Goal: Check status: Check status

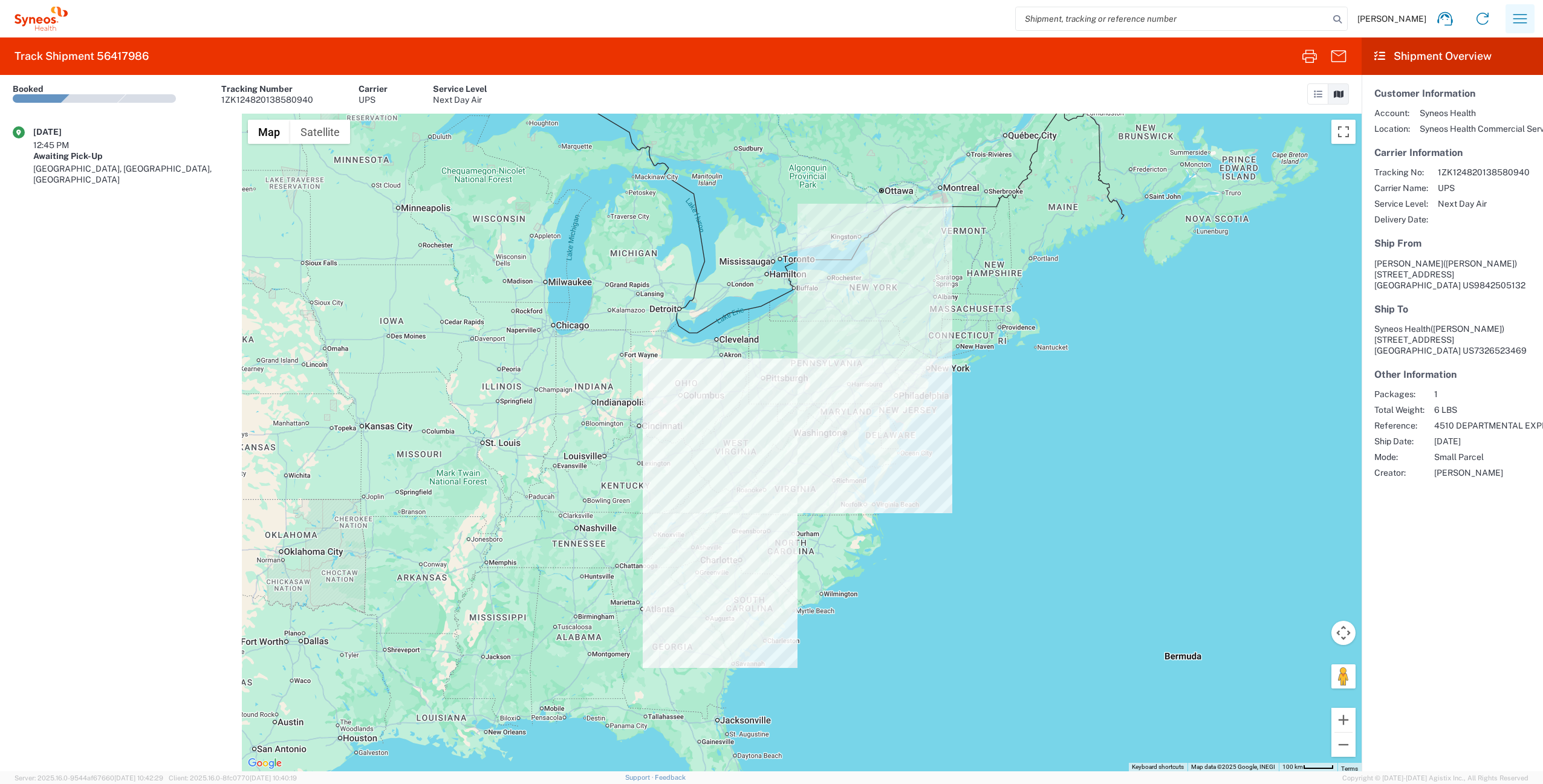
click at [1519, 21] on icon "button" at bounding box center [1520, 19] width 19 height 19
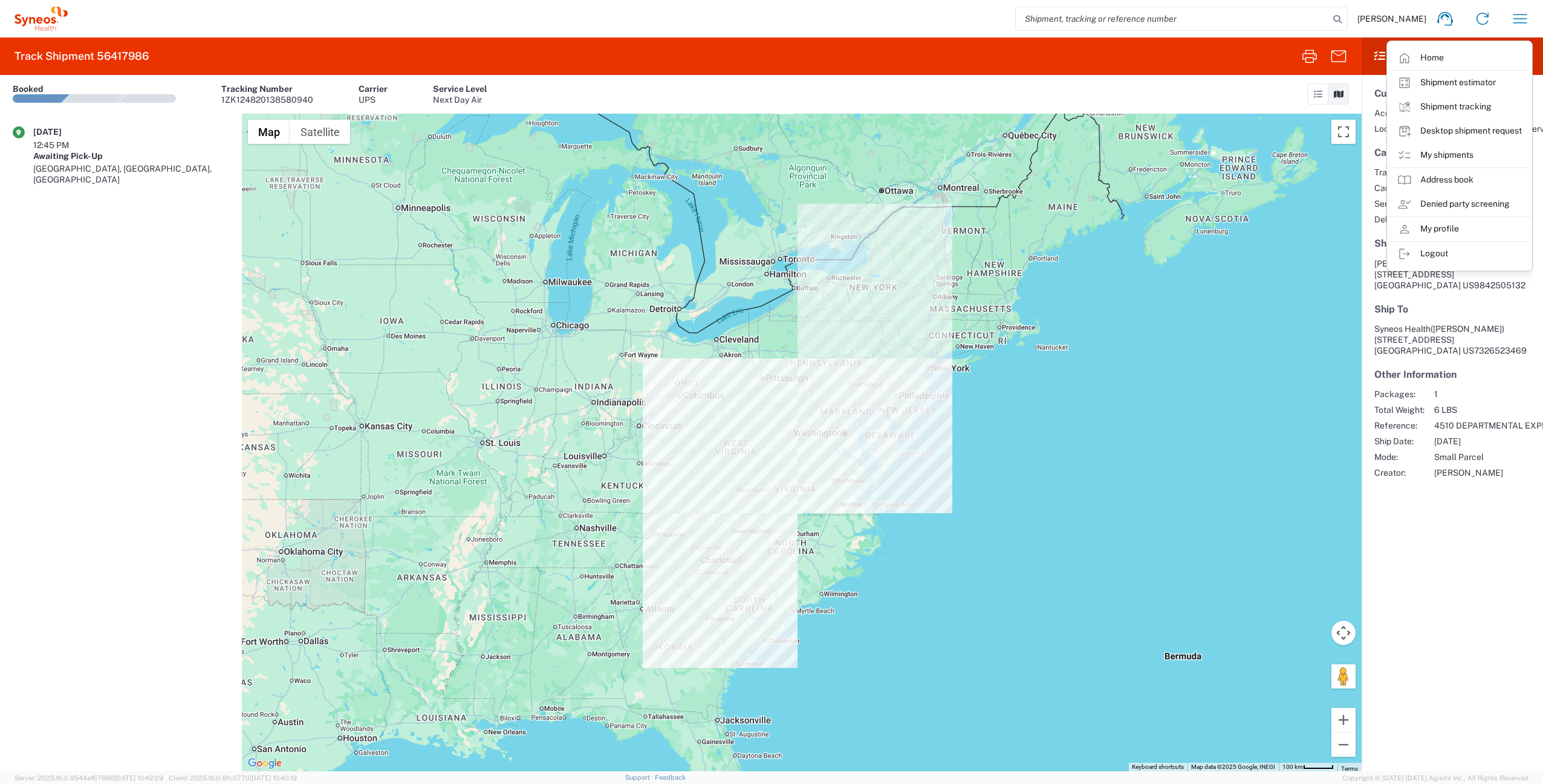
click at [139, 326] on agx-shipment-transit-statuses-widget "[DATE] 12:45 PM Awaiting Pick-Up [GEOGRAPHIC_DATA], [GEOGRAPHIC_DATA], [GEOGRAP…" at bounding box center [120, 442] width 242 height 658
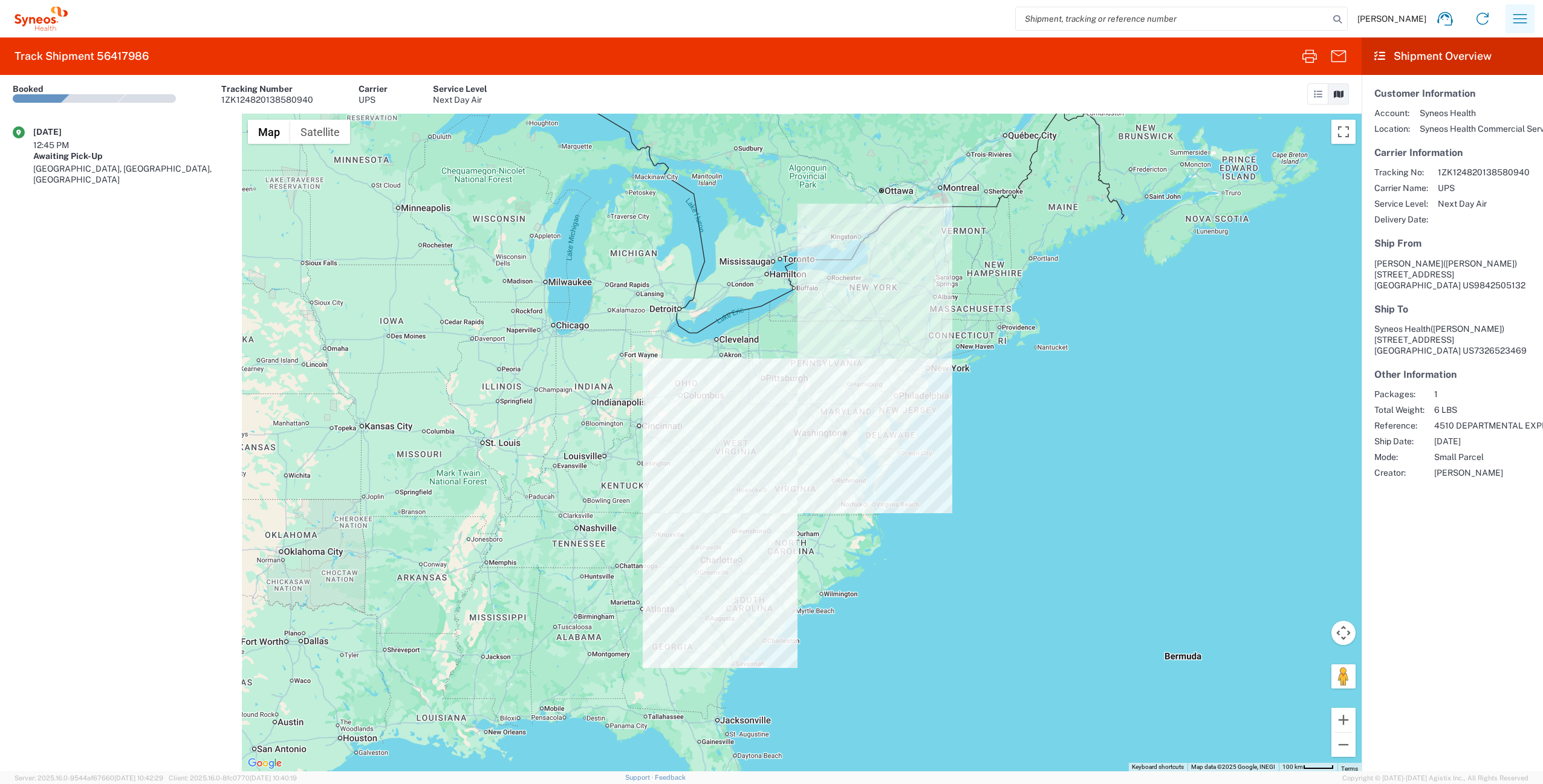
click at [1524, 17] on icon "button" at bounding box center [1520, 19] width 19 height 19
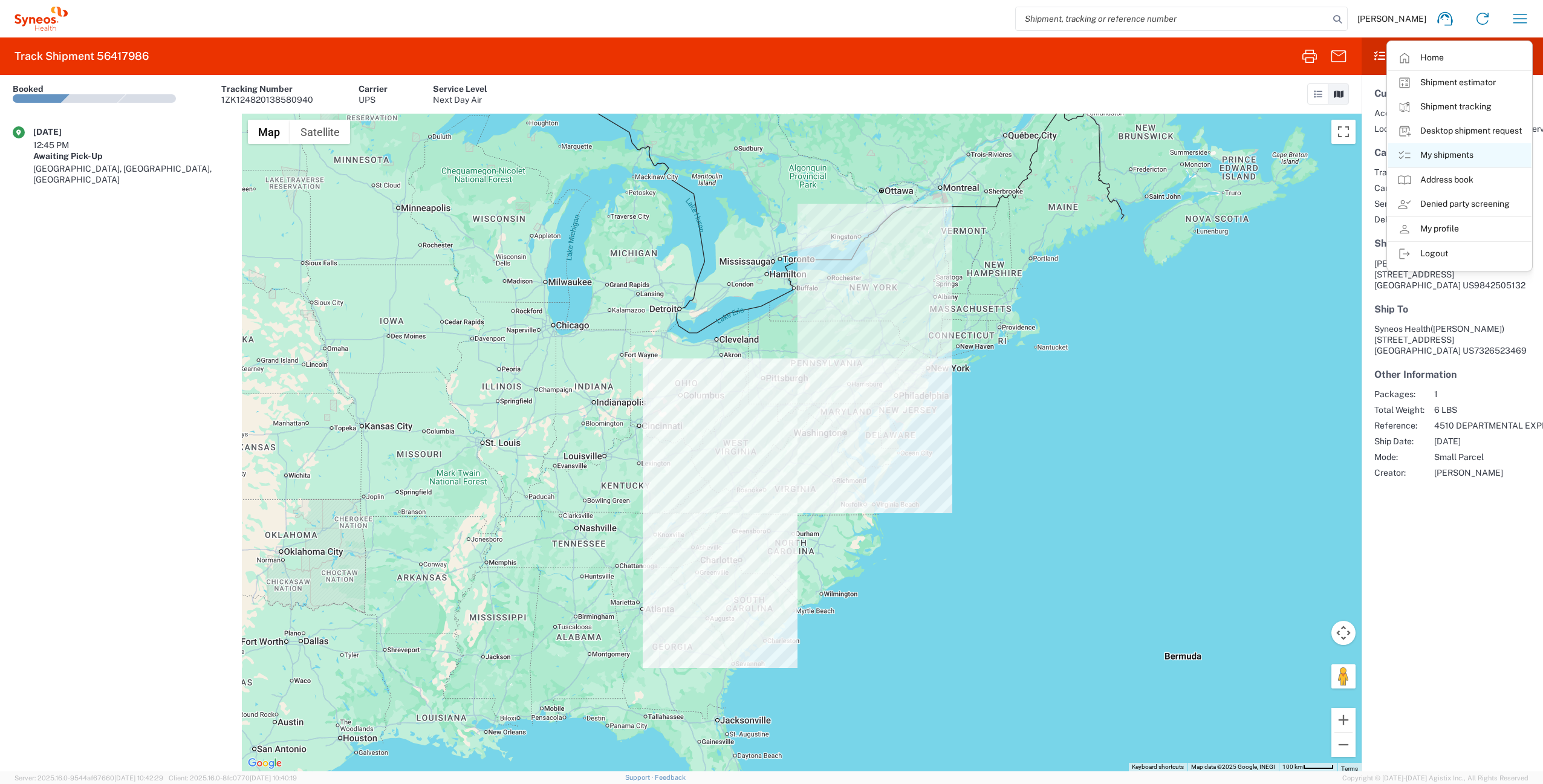
click at [1463, 158] on link "My shipments" at bounding box center [1459, 155] width 144 height 24
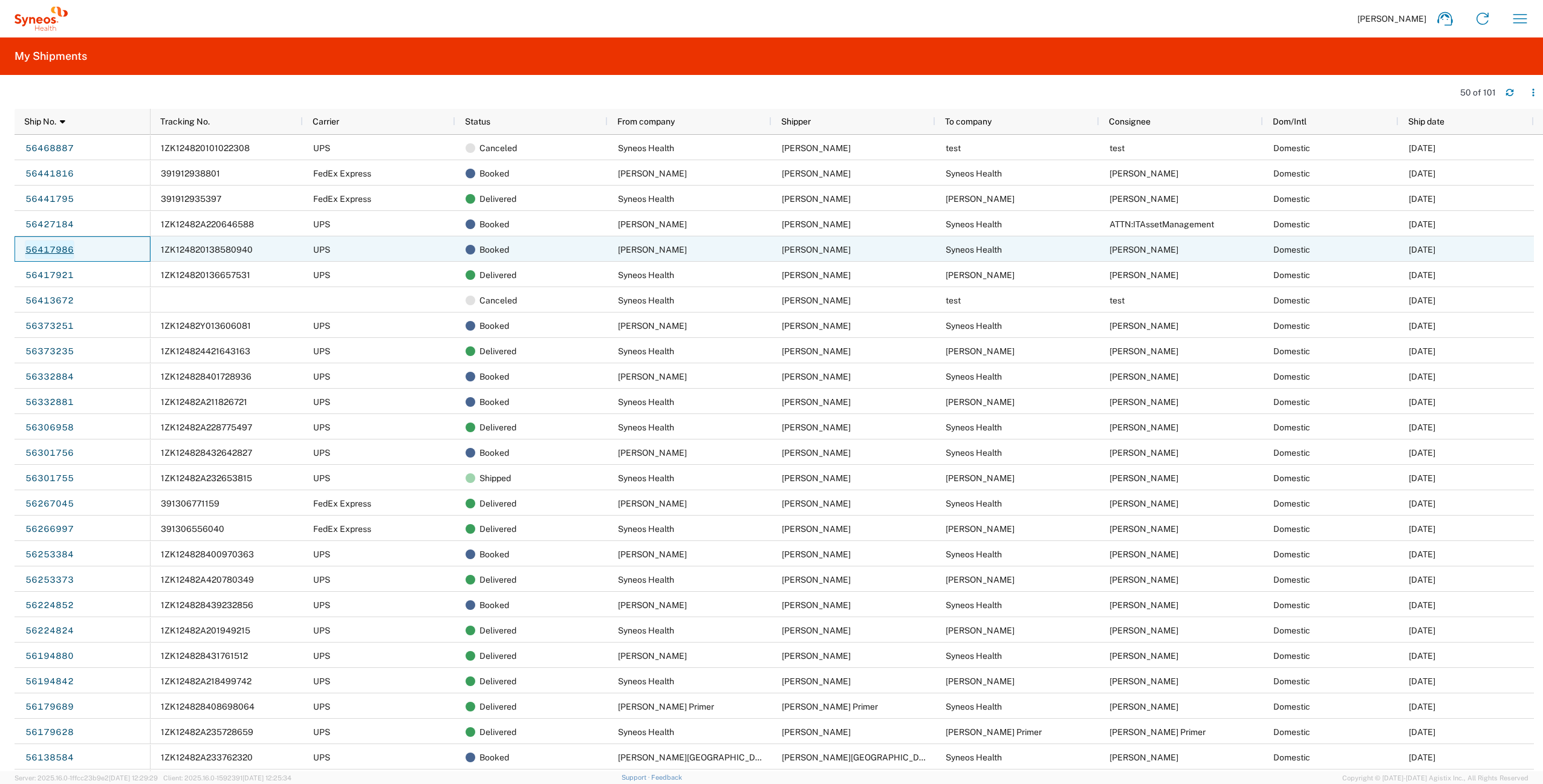
click at [57, 251] on link "56417986" at bounding box center [49, 250] width 50 height 19
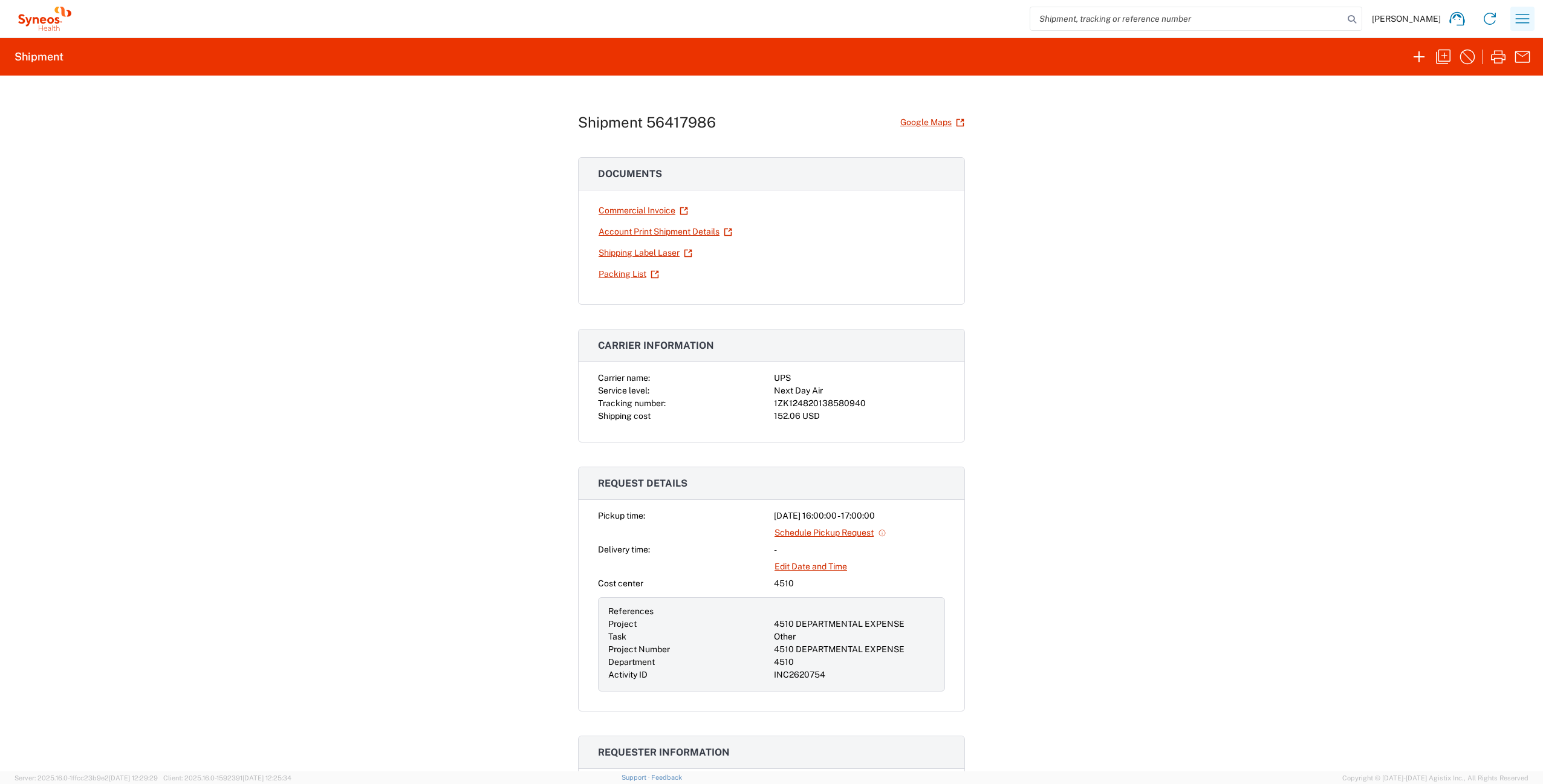
click at [1520, 21] on icon "button" at bounding box center [1522, 19] width 19 height 19
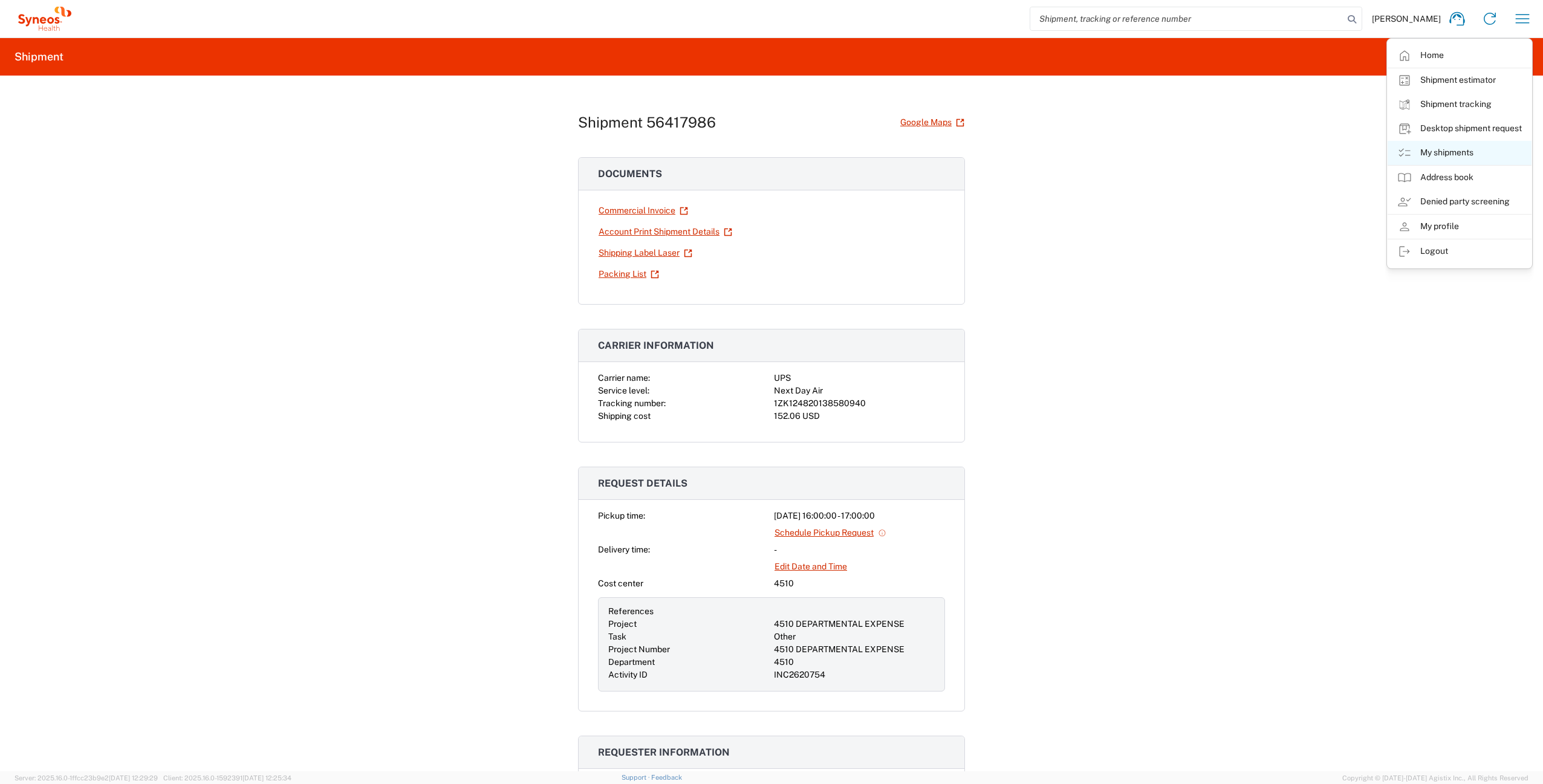
click at [1447, 149] on link "My shipments" at bounding box center [1459, 153] width 144 height 24
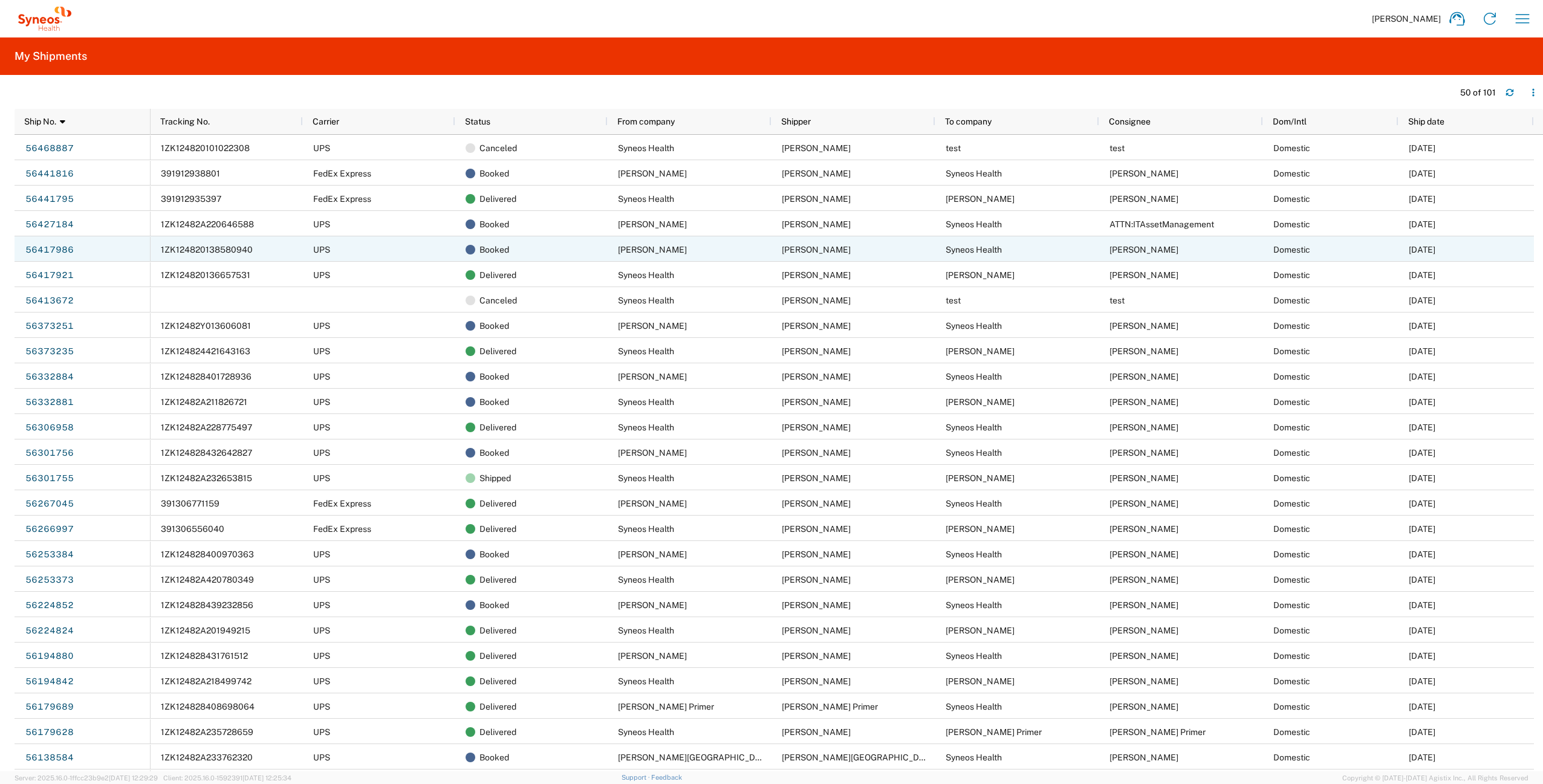
click at [174, 251] on span "1ZK124820138580940" at bounding box center [207, 249] width 92 height 10
click at [44, 251] on link "56417986" at bounding box center [49, 250] width 50 height 19
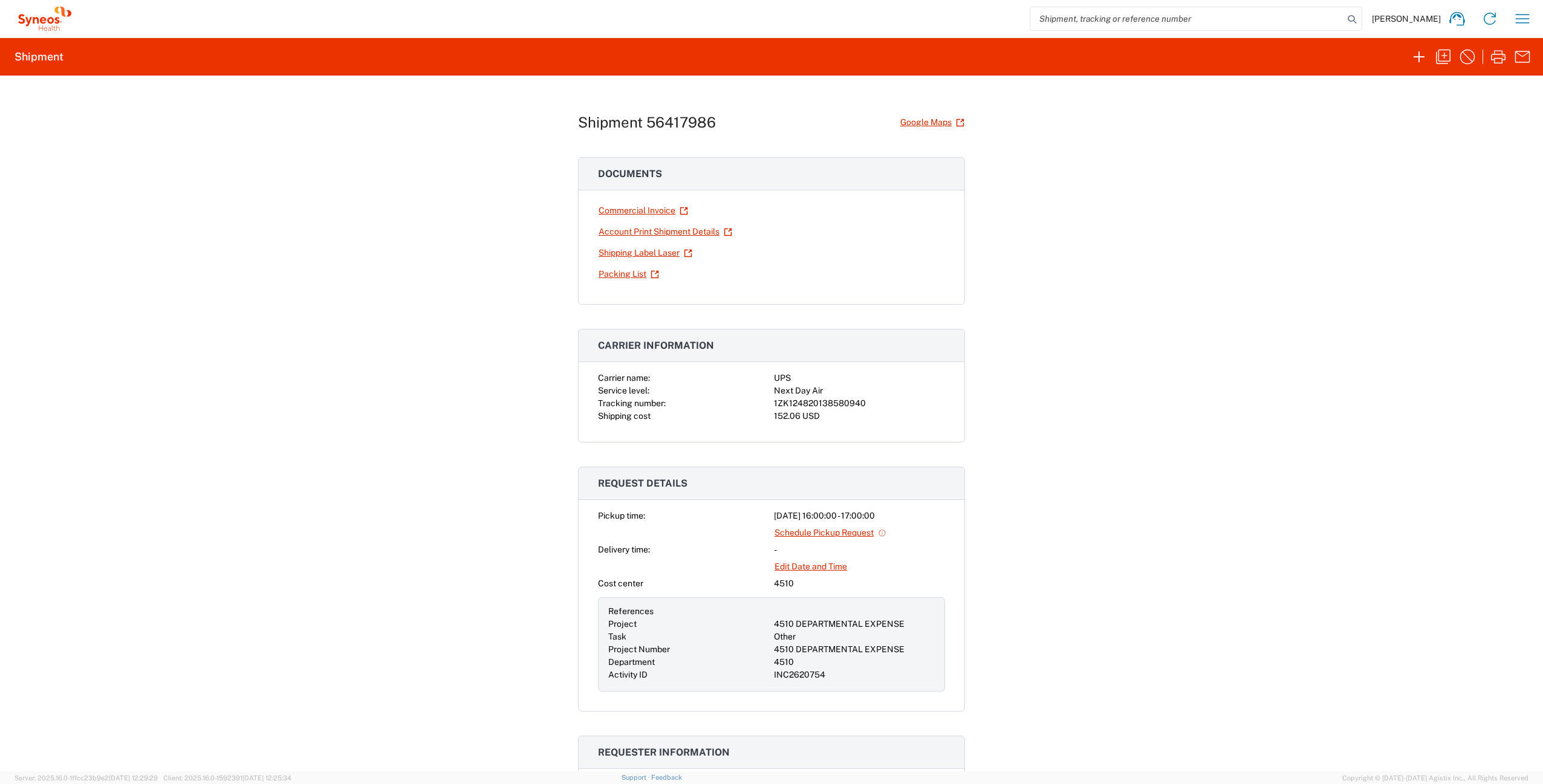
click at [798, 403] on div "1ZK124820138580940" at bounding box center [859, 404] width 171 height 13
copy div "1ZK124820138580940"
click at [1520, 19] on icon "button" at bounding box center [1522, 19] width 19 height 19
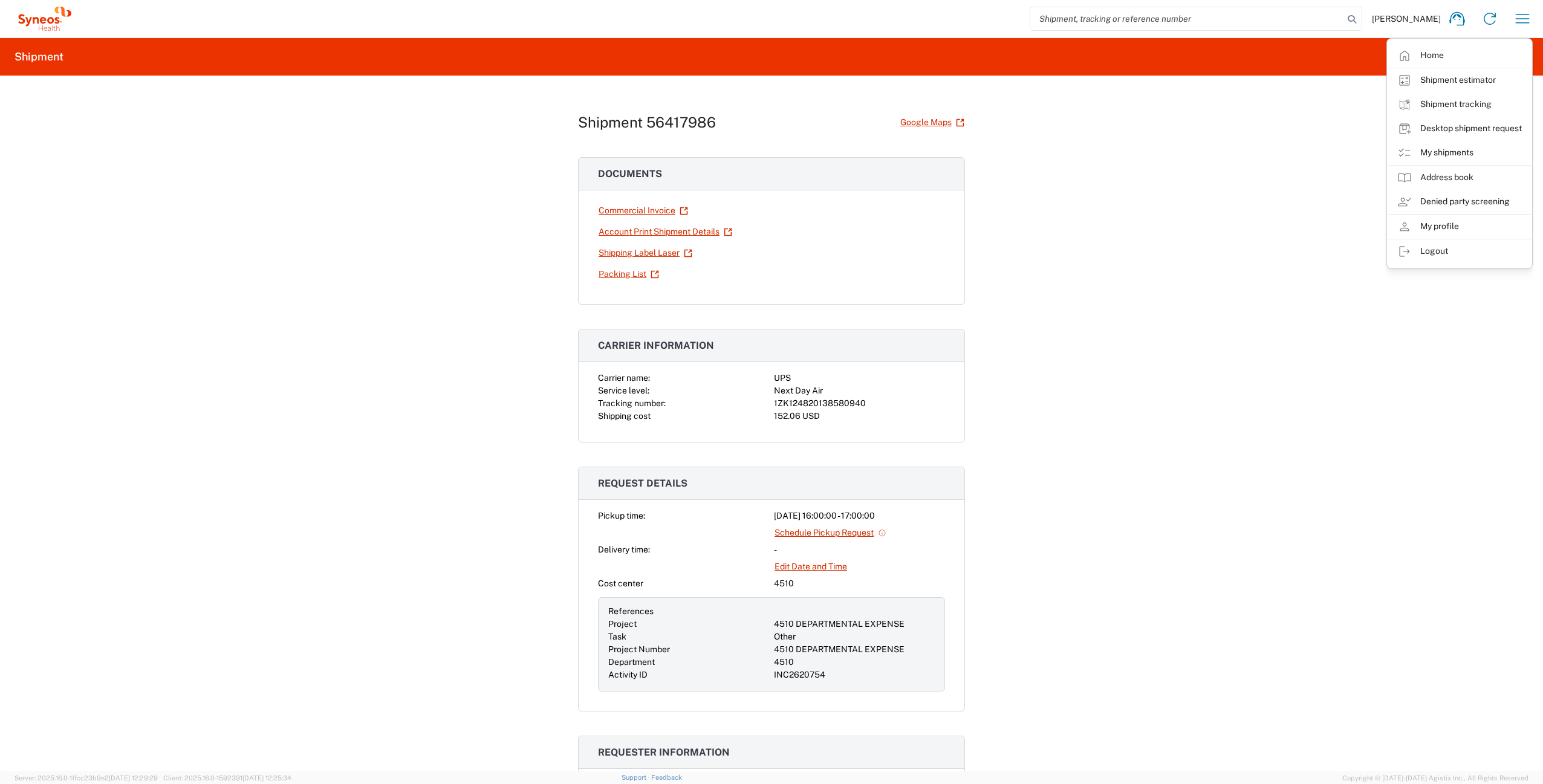
click at [1254, 149] on div "Shipment 56417986 Google Maps Documents Commercial Invoice Account Print Shipme…" at bounding box center [771, 423] width 1543 height 696
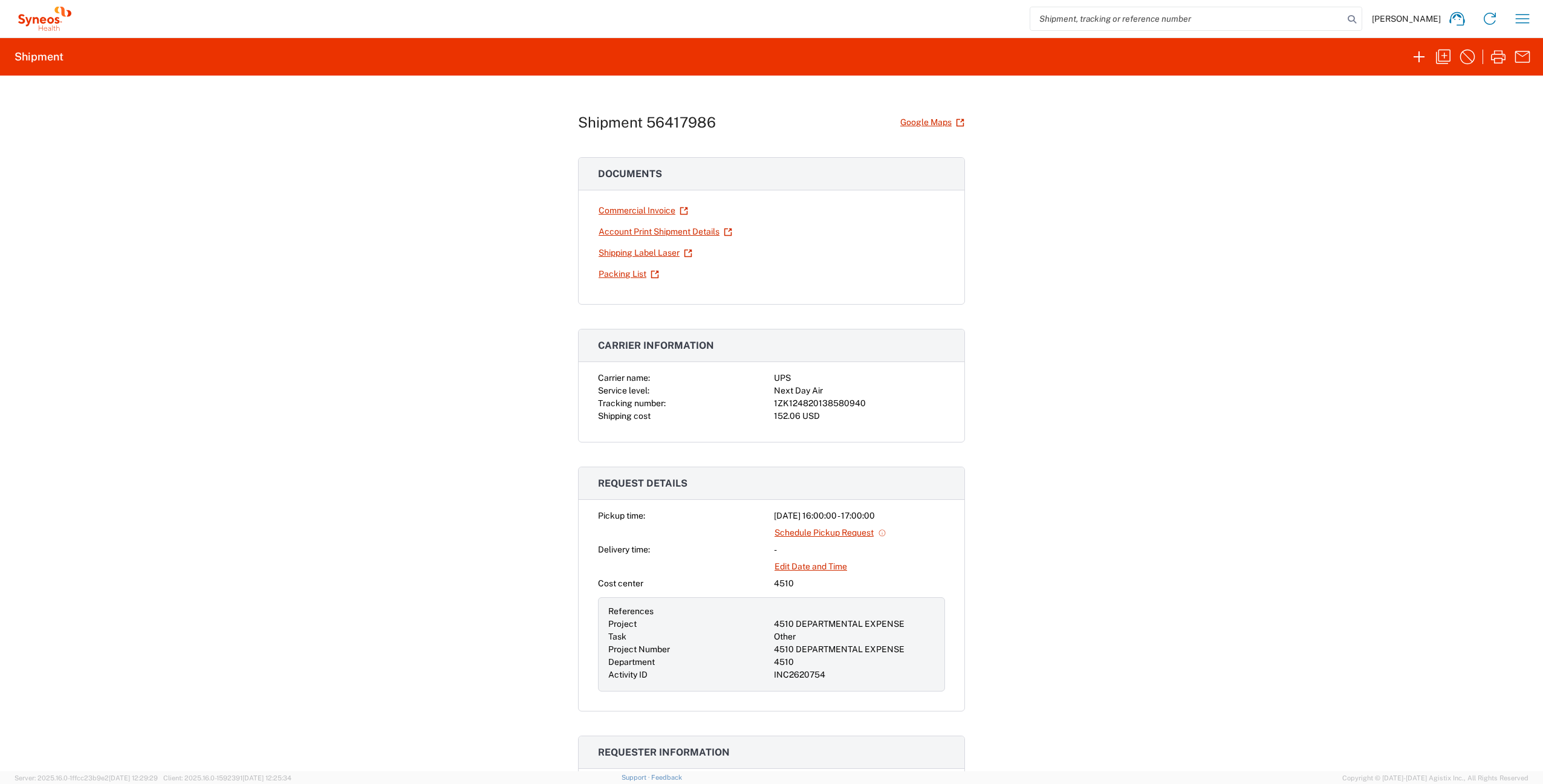
click at [1160, 280] on div "Shipment 56417986 Google Maps Documents Commercial Invoice Account Print Shipme…" at bounding box center [771, 423] width 1543 height 696
click at [834, 405] on div "1ZK124820138580940" at bounding box center [859, 404] width 171 height 13
copy div "1ZK124820138580940"
click at [1514, 22] on button "button" at bounding box center [1522, 19] width 24 height 24
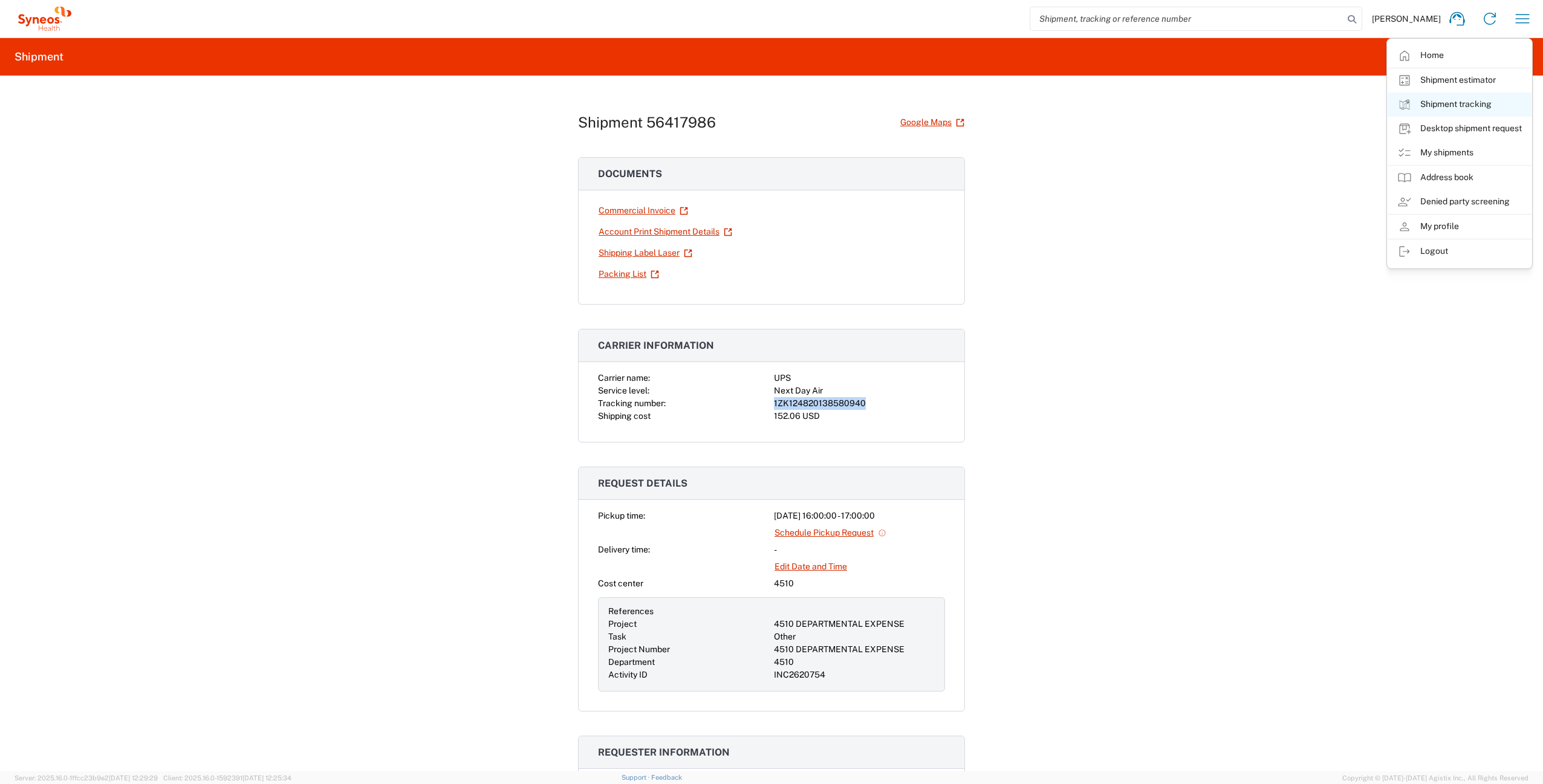
click at [1428, 104] on link "Shipment tracking" at bounding box center [1459, 105] width 144 height 24
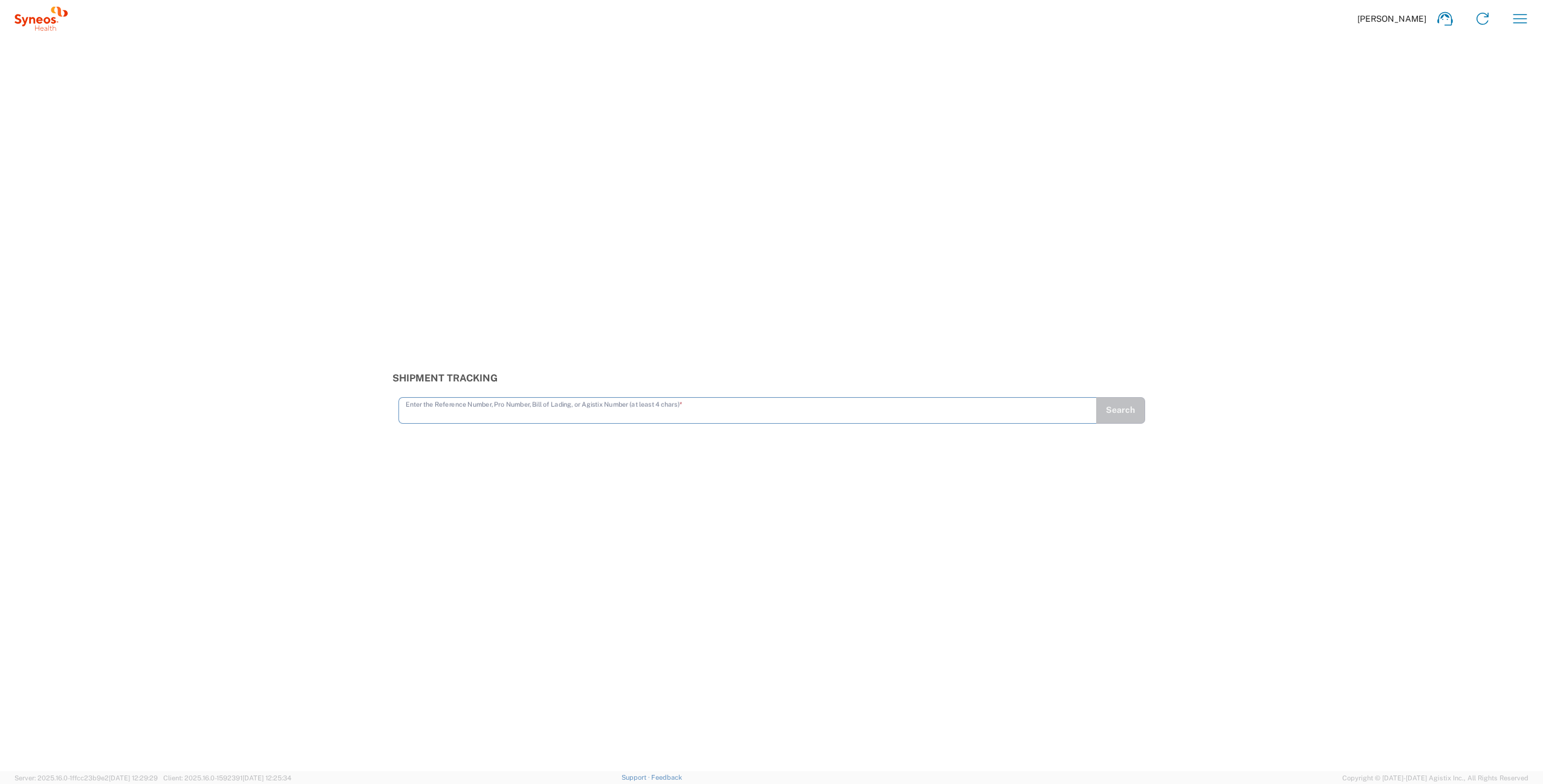
click at [480, 419] on input "text" at bounding box center [747, 409] width 684 height 21
type input "1ZK124820138580940"
